Goal: Transaction & Acquisition: Purchase product/service

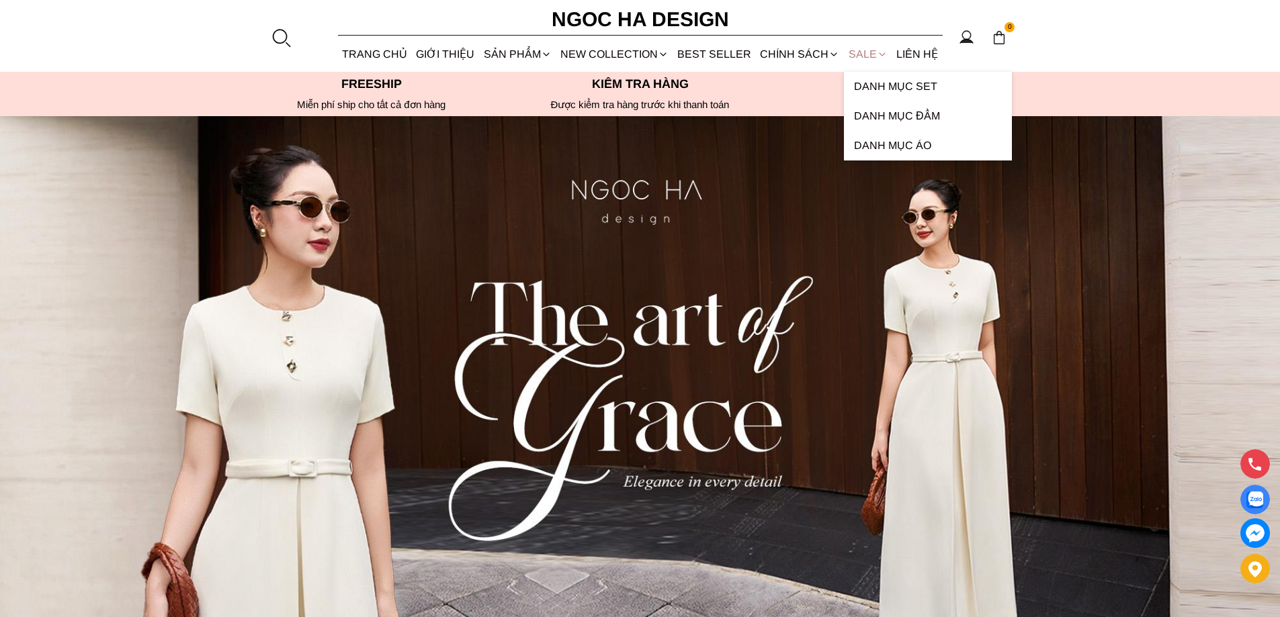
click at [855, 51] on link "SALE" at bounding box center [868, 54] width 48 height 36
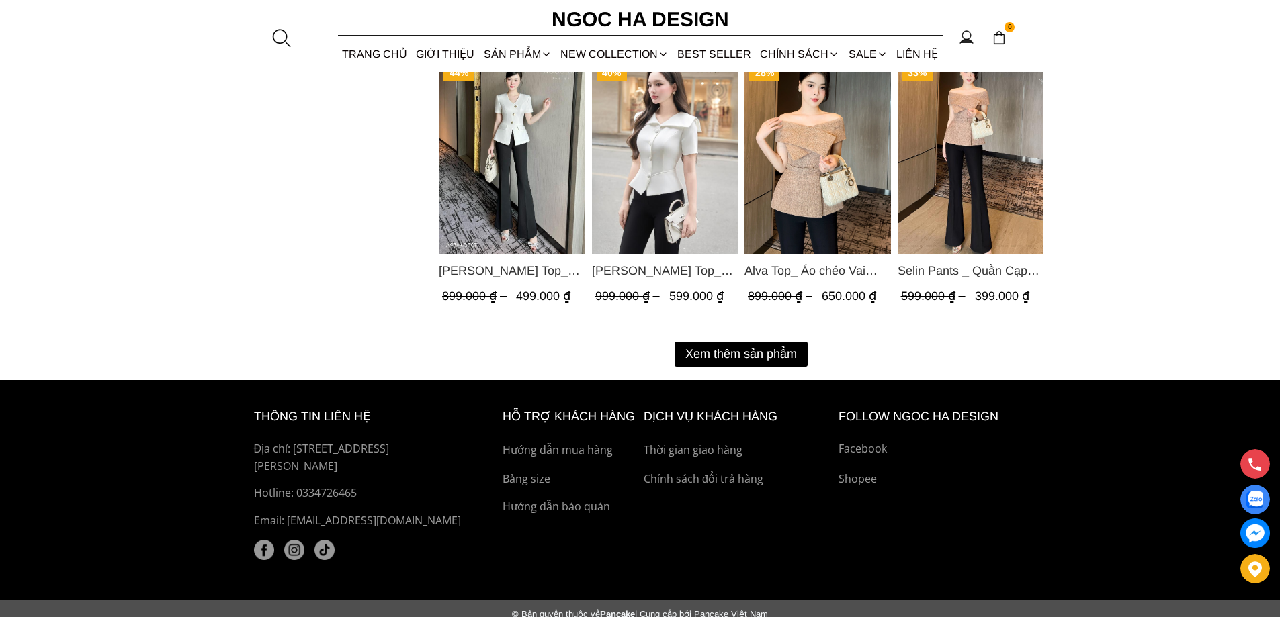
scroll to position [1747, 0]
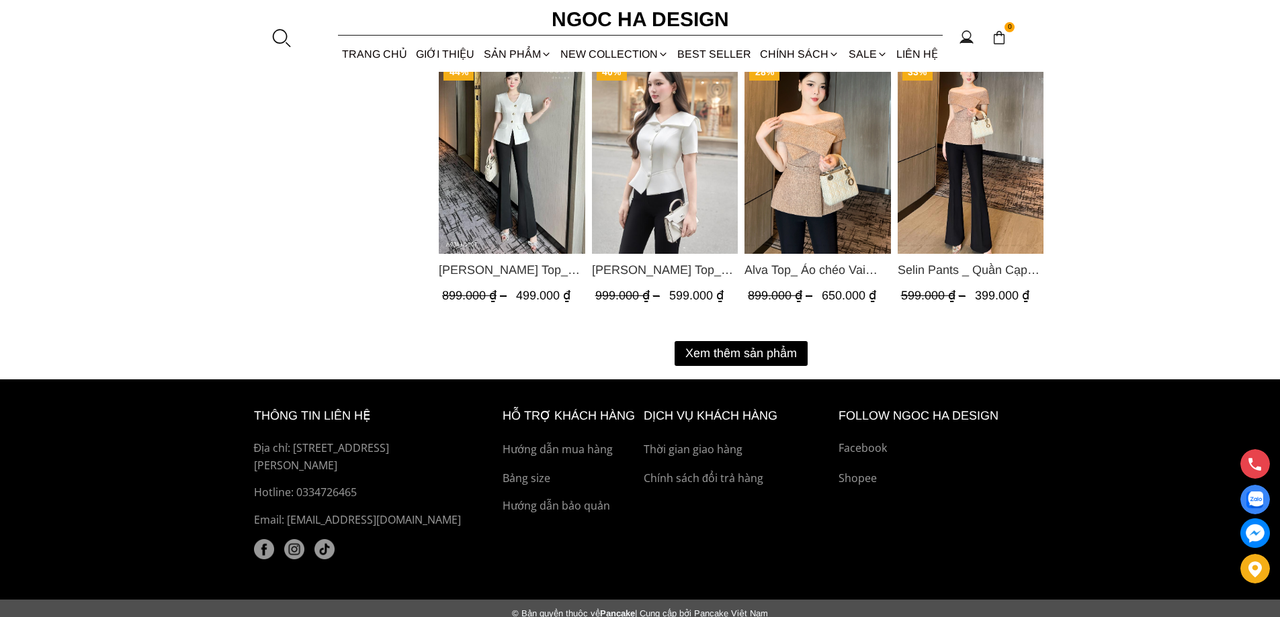
click at [765, 358] on button "Xem thêm sản phẩm" at bounding box center [741, 353] width 133 height 25
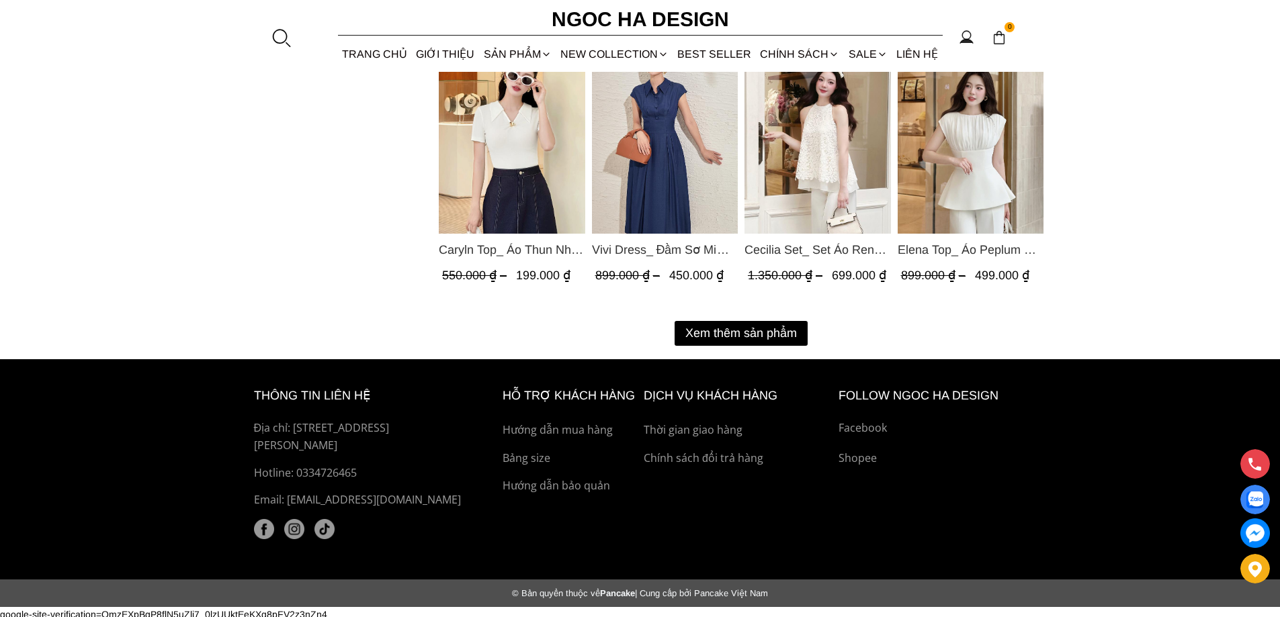
scroll to position [3175, 0]
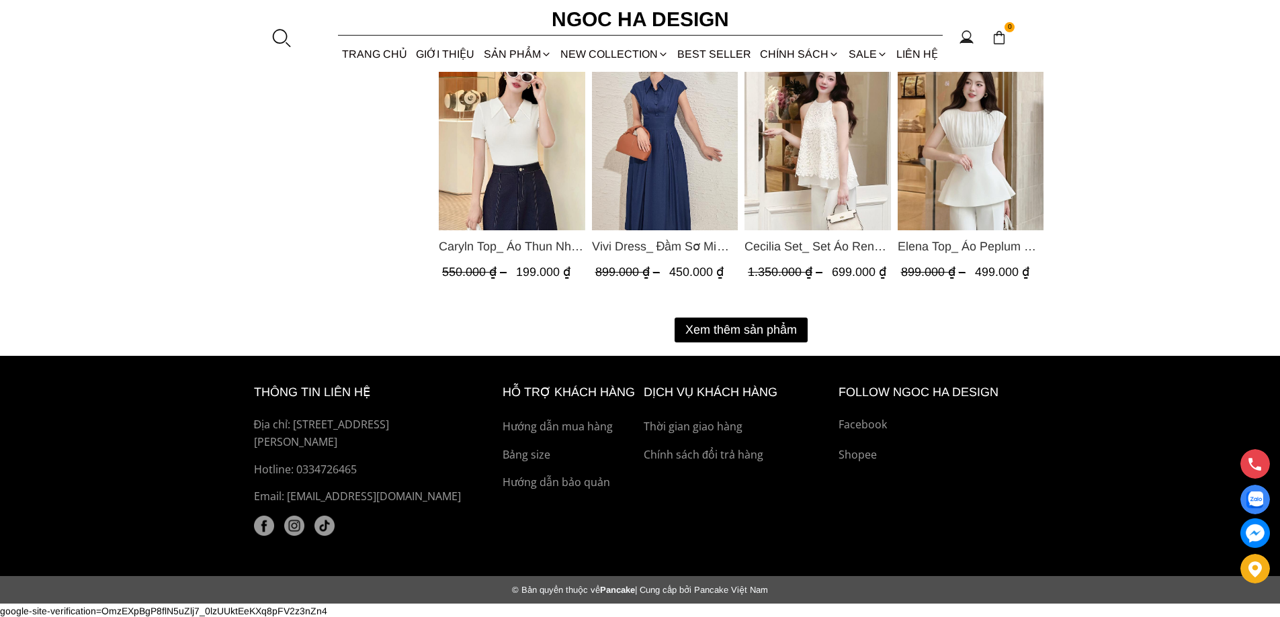
click at [742, 333] on button "Xem thêm sản phẩm" at bounding box center [741, 330] width 133 height 25
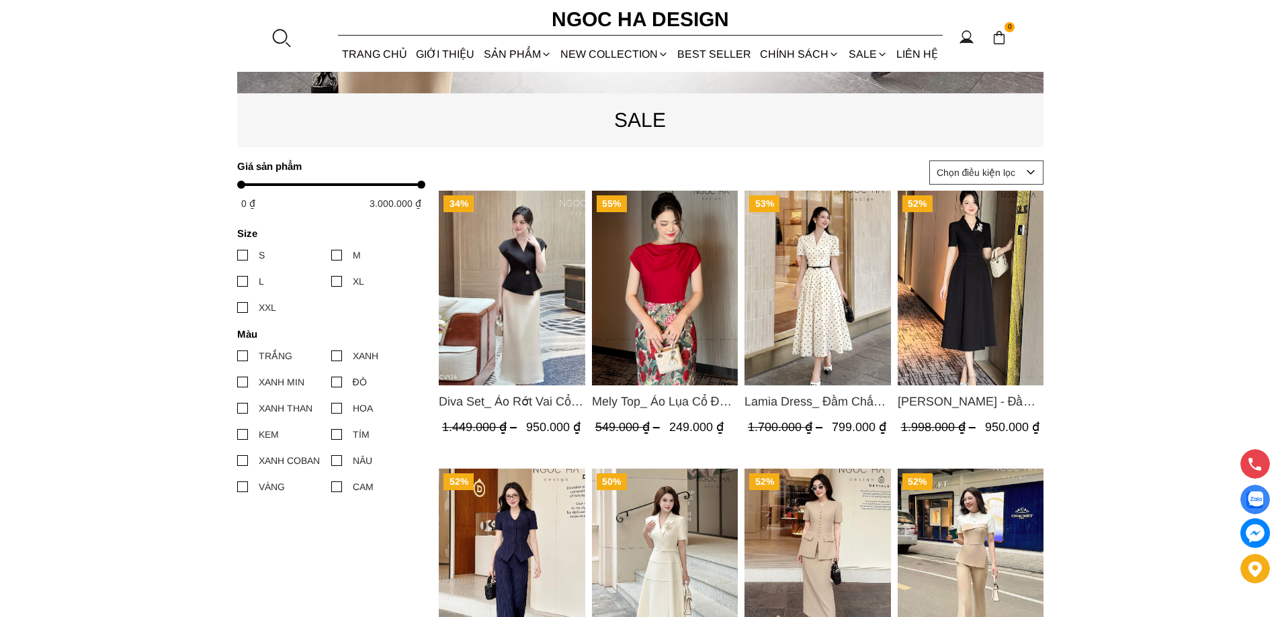
scroll to position [615, 0]
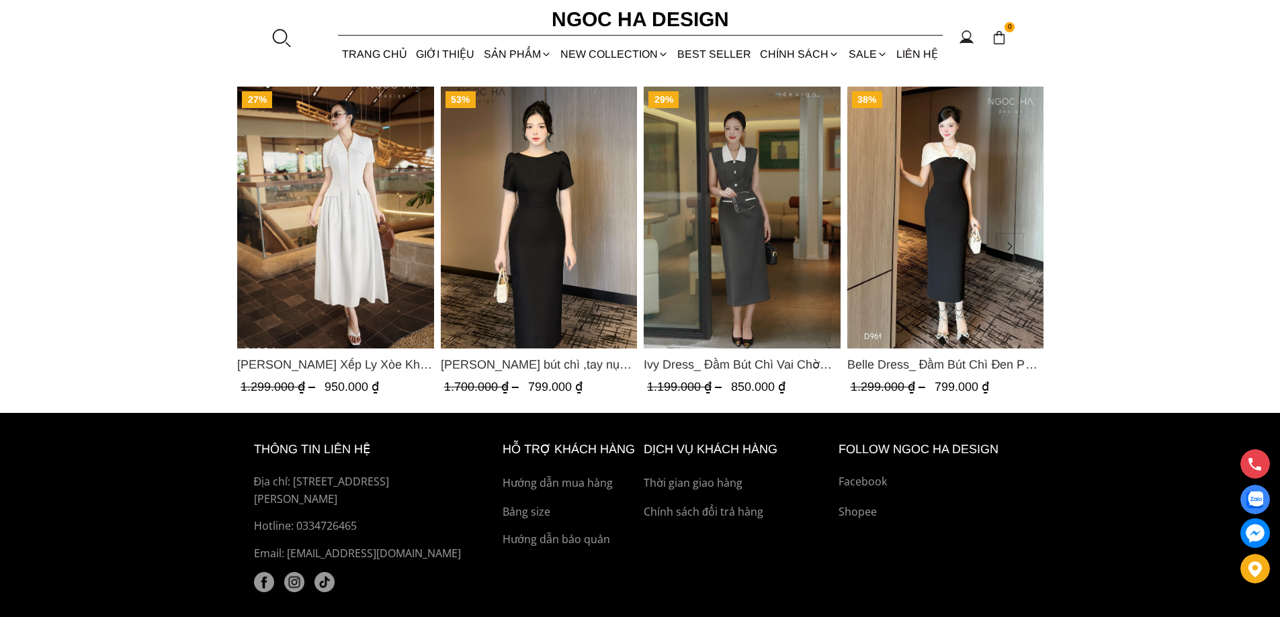
scroll to position [3897, 0]
